Goal: Information Seeking & Learning: Learn about a topic

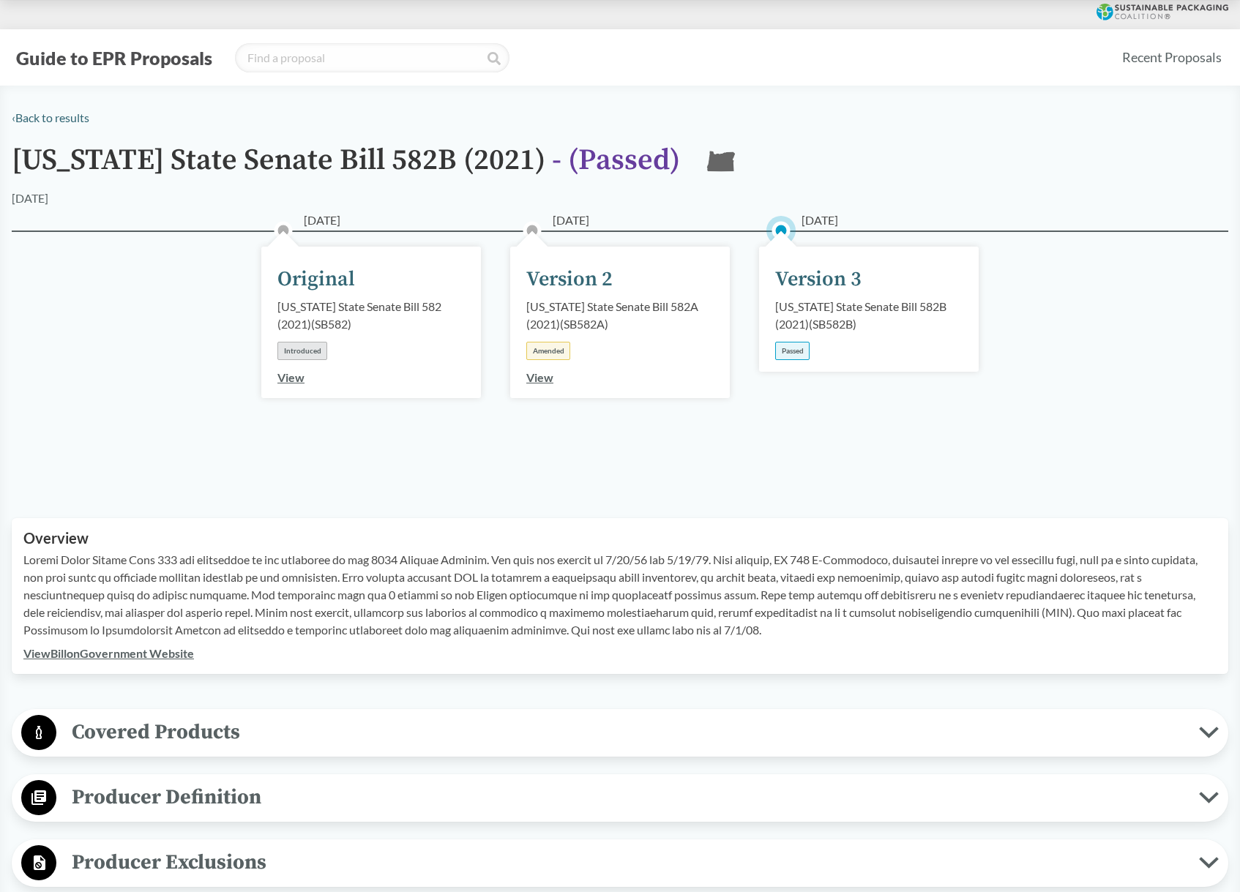
click at [857, 315] on div "[US_STATE] State Senate Bill 582B (2021) ( SB582B )" at bounding box center [868, 315] width 187 height 35
click at [819, 310] on div "[US_STATE] State Senate Bill 582B (2021) ( SB582B )" at bounding box center [868, 315] width 187 height 35
click at [828, 280] on div "Version 3" at bounding box center [818, 279] width 86 height 31
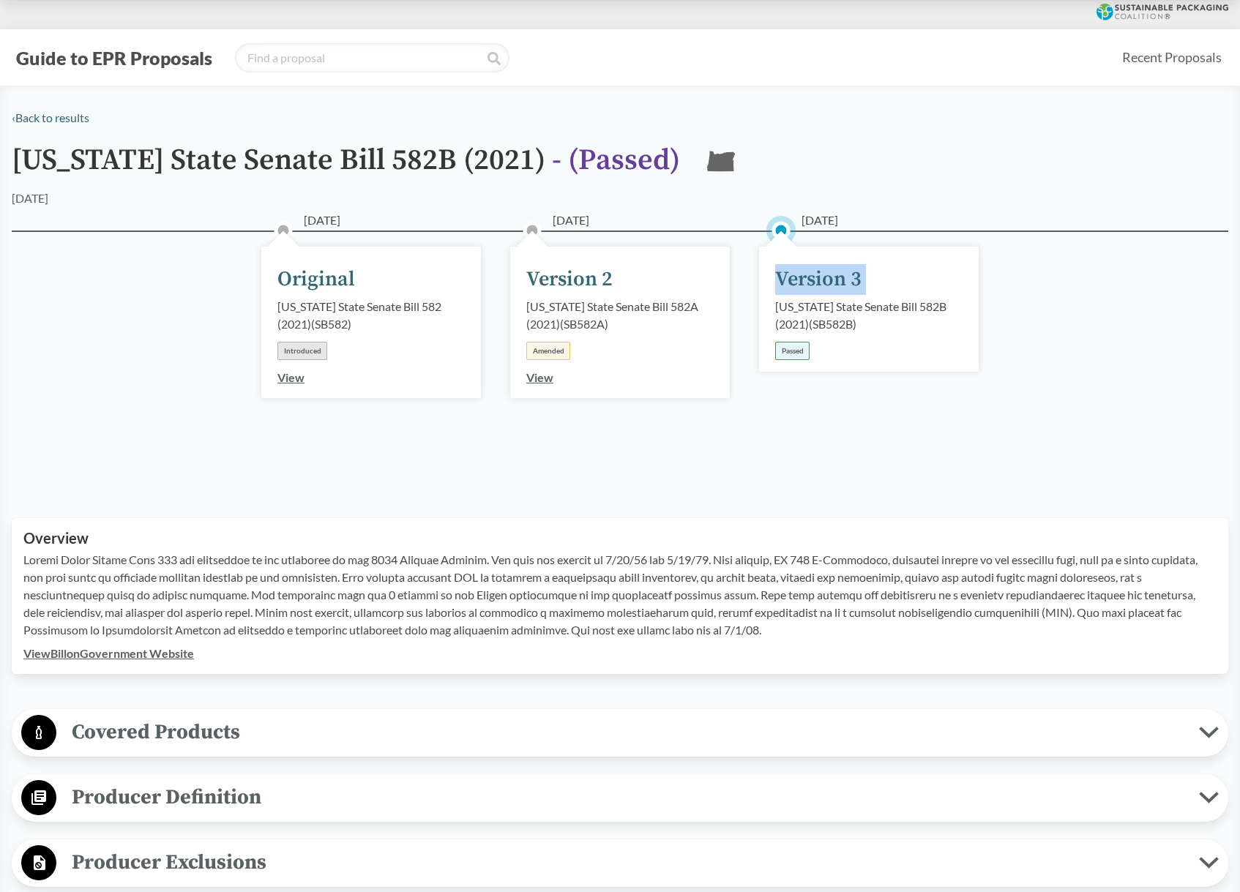
click at [828, 280] on div "Version 3" at bounding box center [818, 279] width 86 height 31
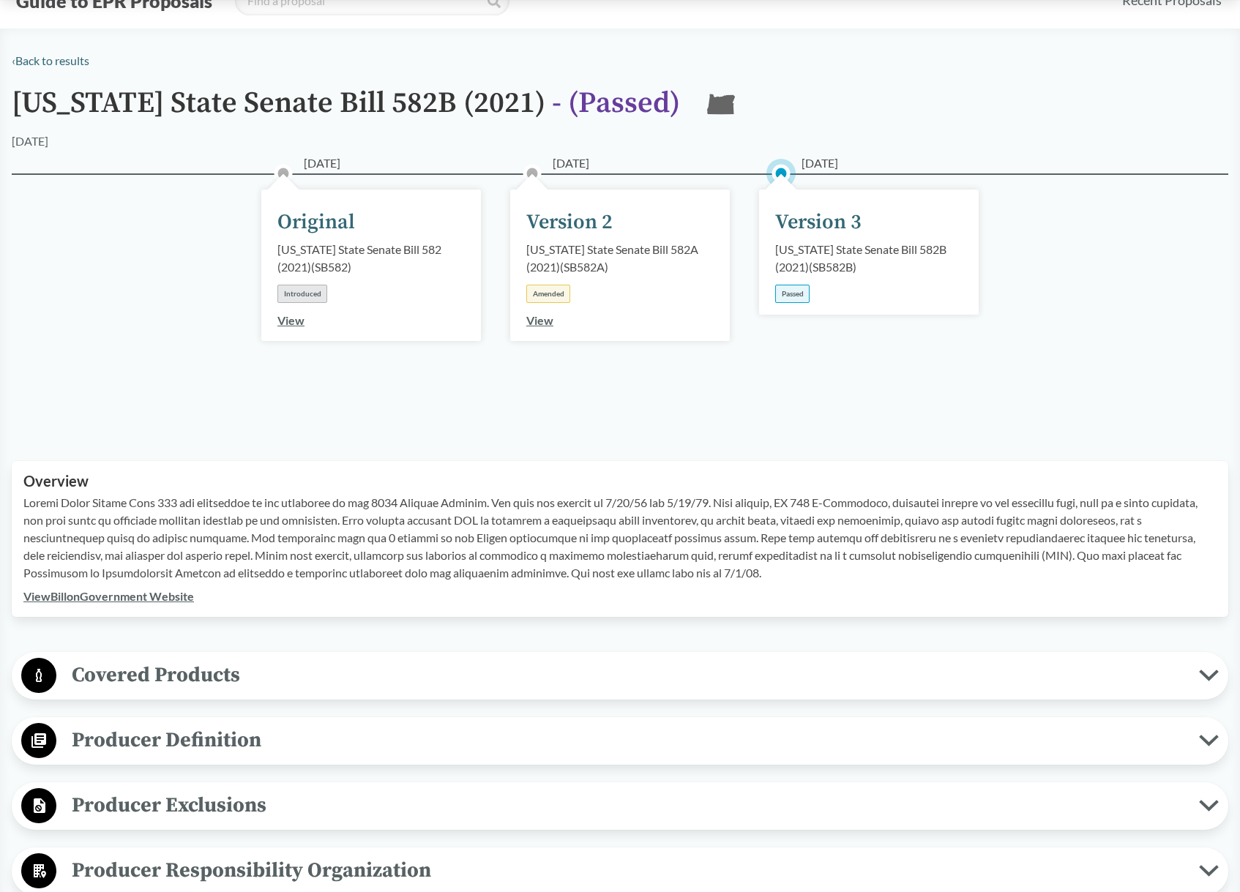
click at [130, 595] on link "View Bill on Government Website" at bounding box center [108, 596] width 171 height 14
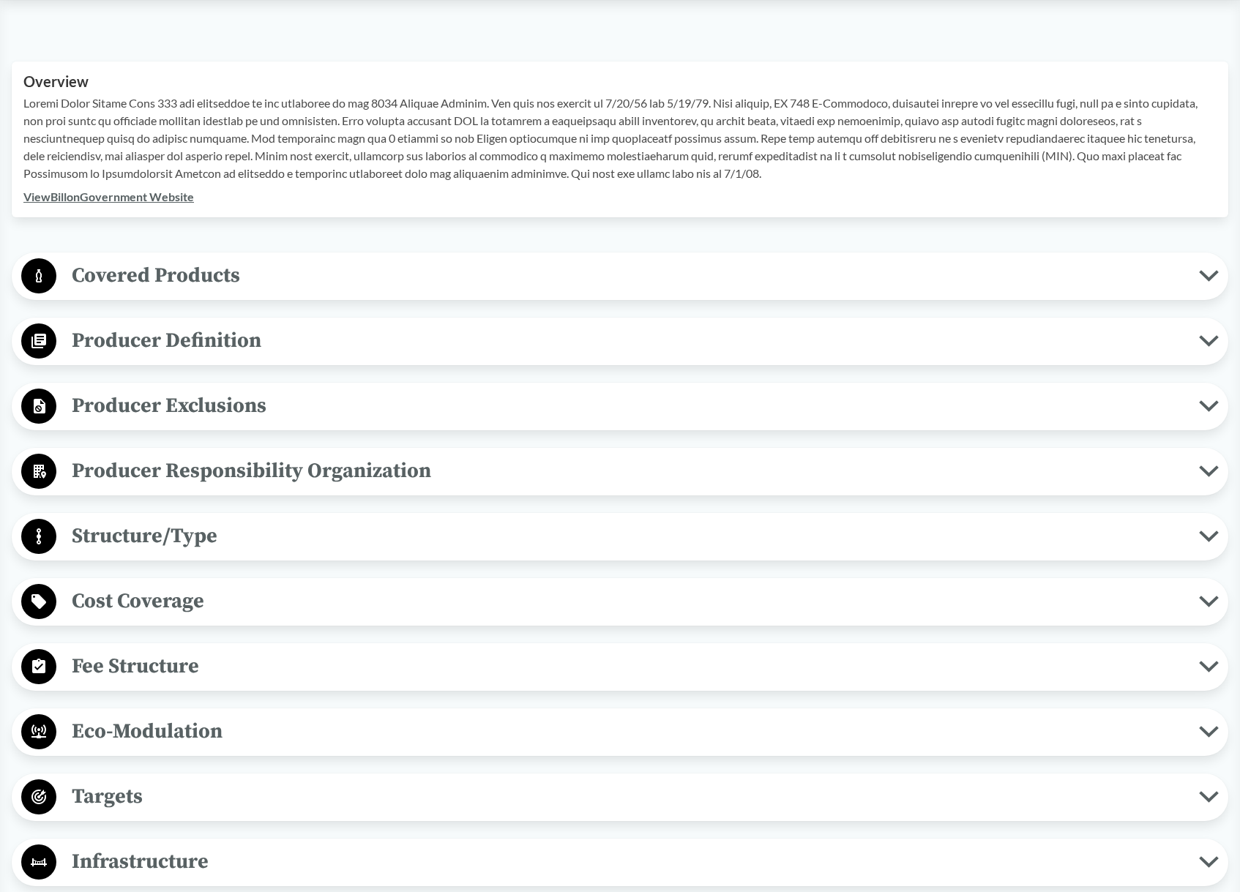
scroll to position [599, 0]
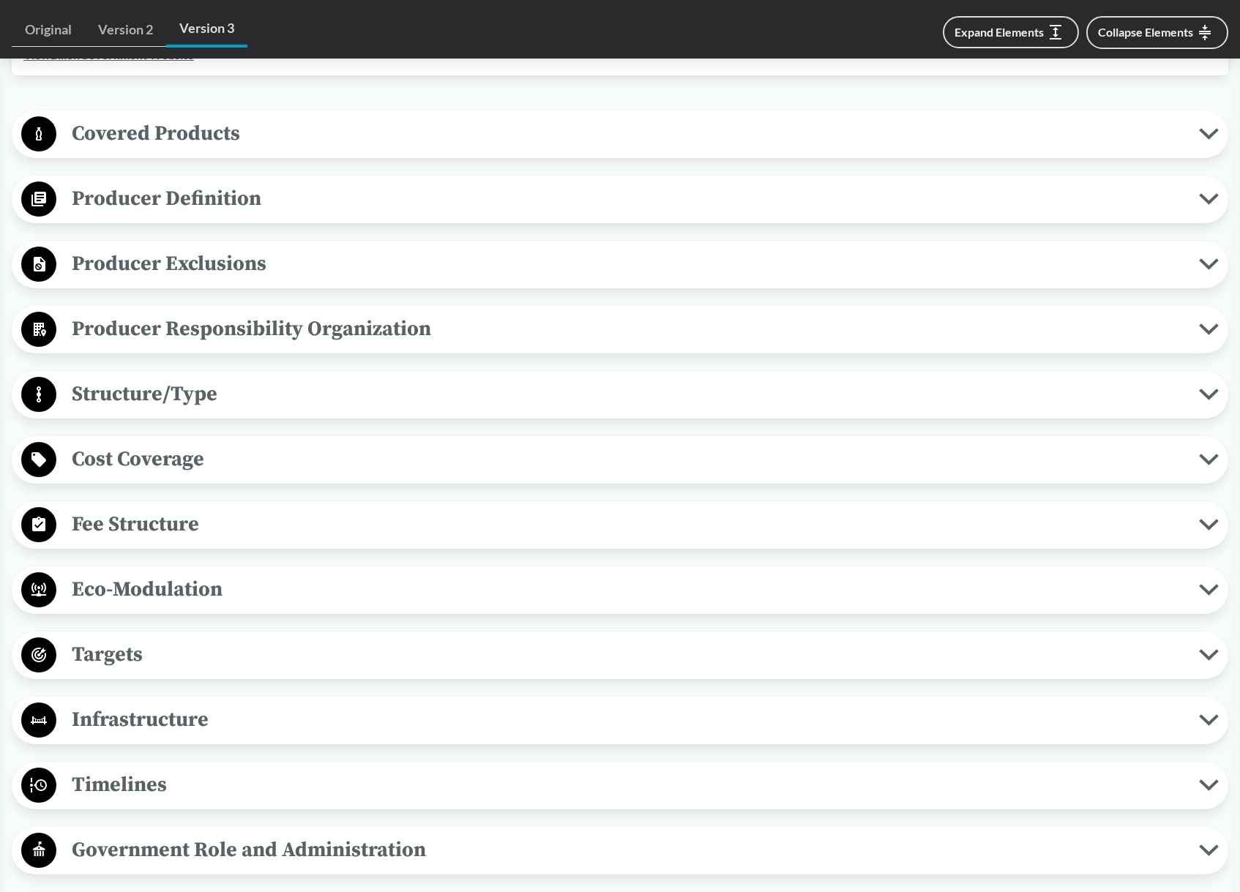
click at [158, 399] on span "Structure/Type" at bounding box center [627, 394] width 1143 height 33
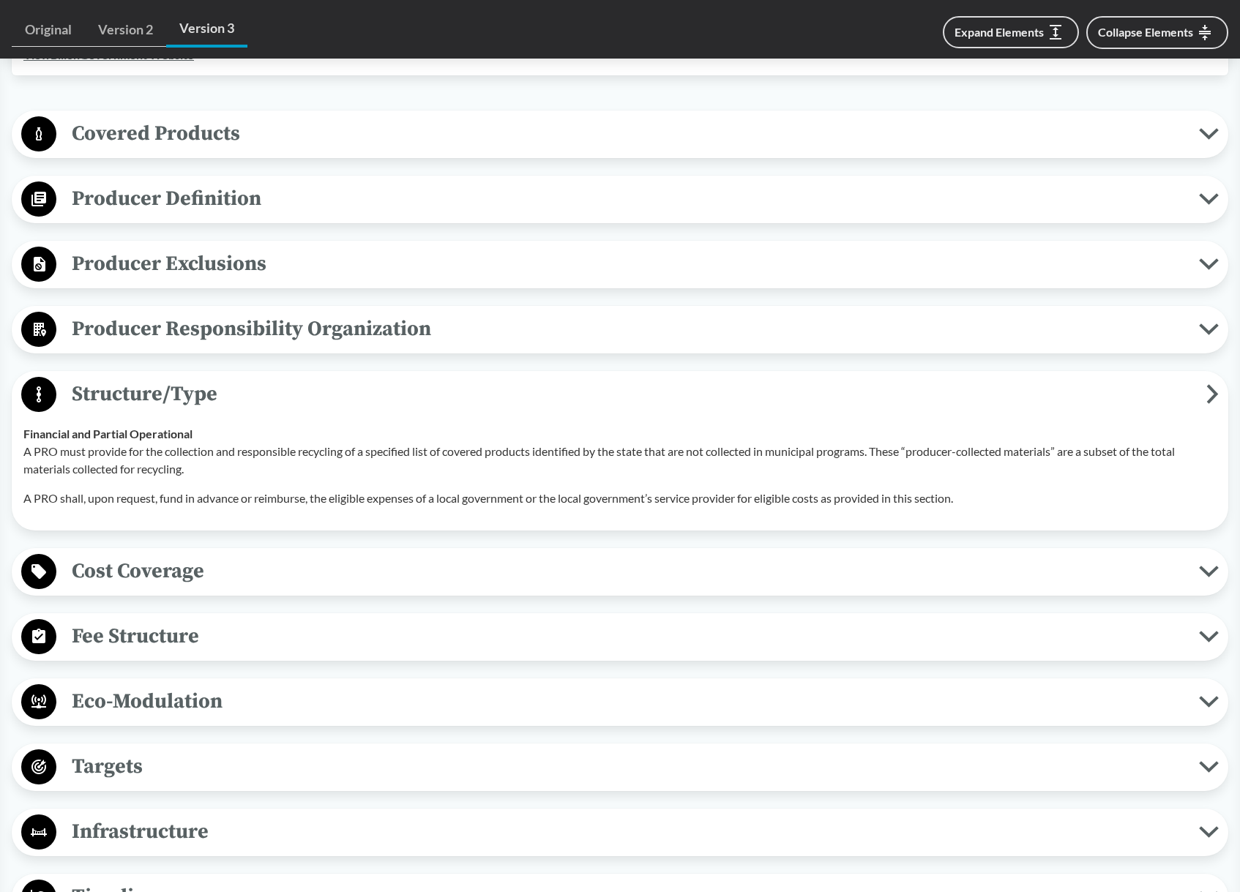
click at [158, 399] on span "Structure/Type" at bounding box center [631, 394] width 1150 height 33
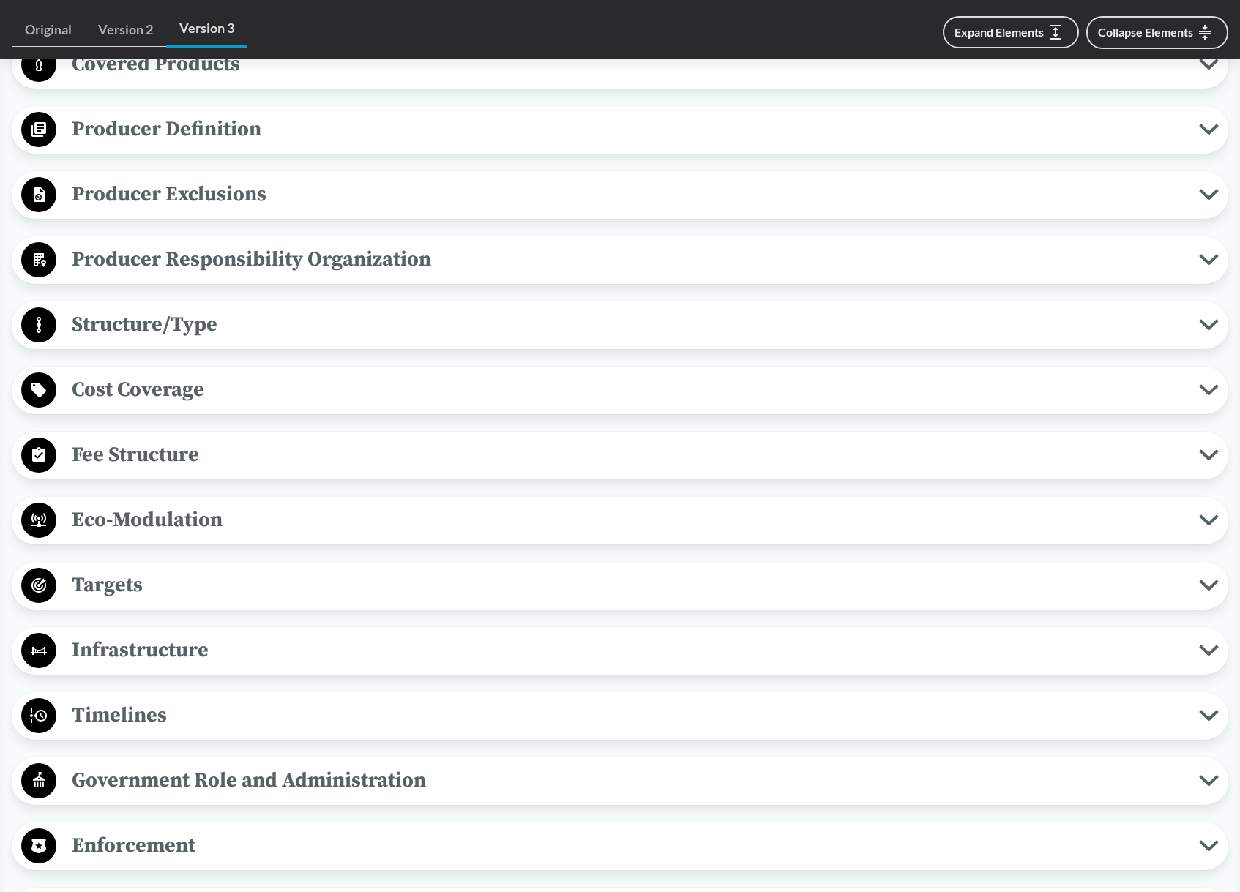
scroll to position [678, 0]
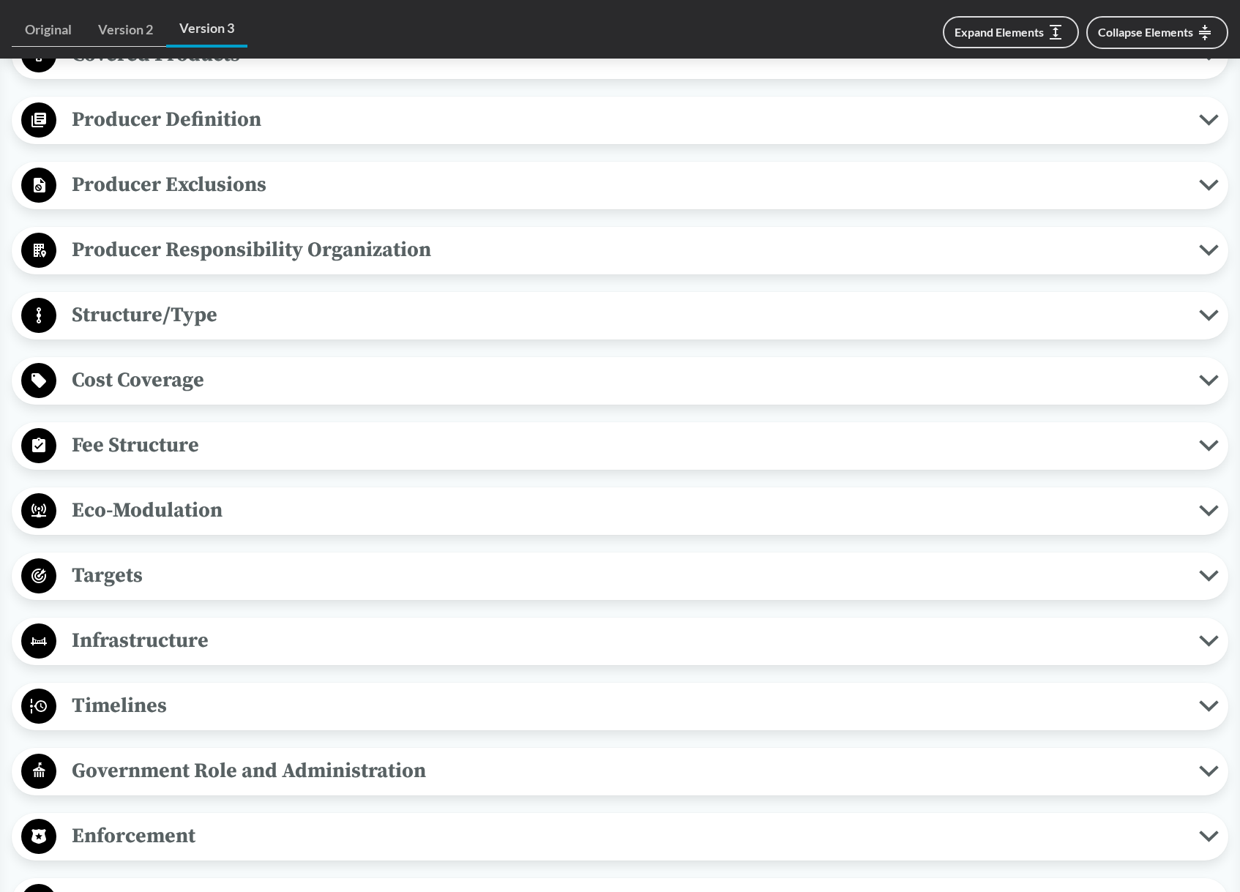
click at [131, 457] on span "Fee Structure" at bounding box center [627, 445] width 1143 height 33
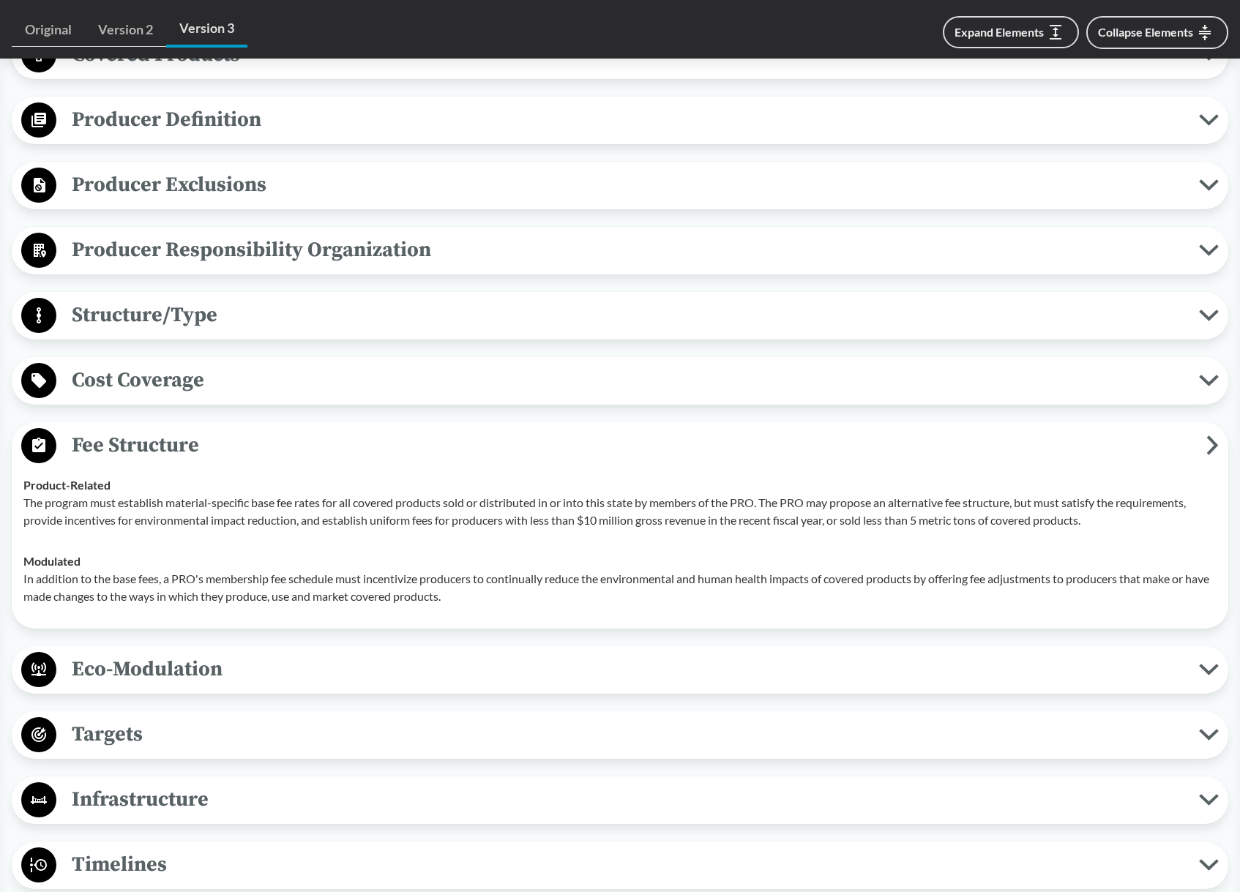
click at [131, 457] on span "Fee Structure" at bounding box center [631, 445] width 1150 height 33
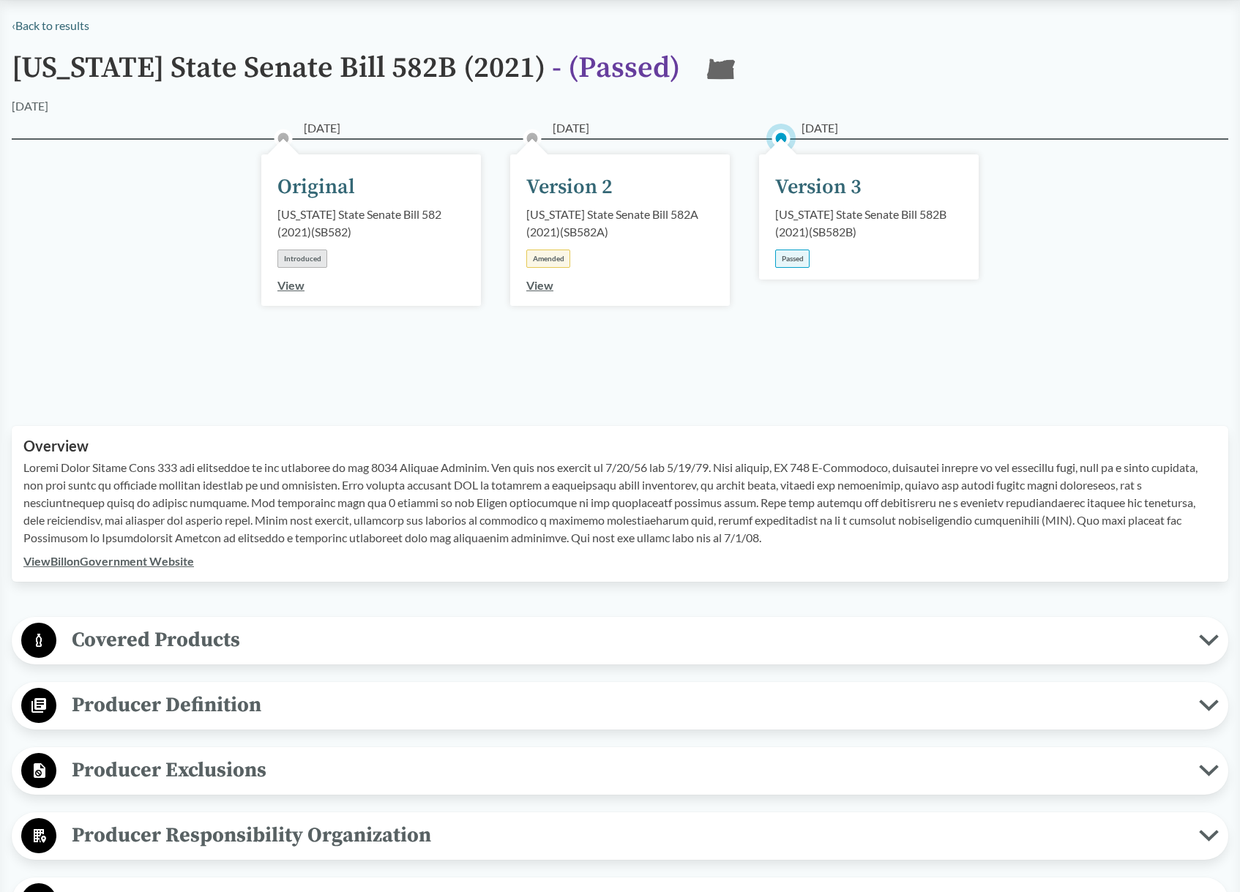
scroll to position [0, 0]
